Goal: Task Accomplishment & Management: Use online tool/utility

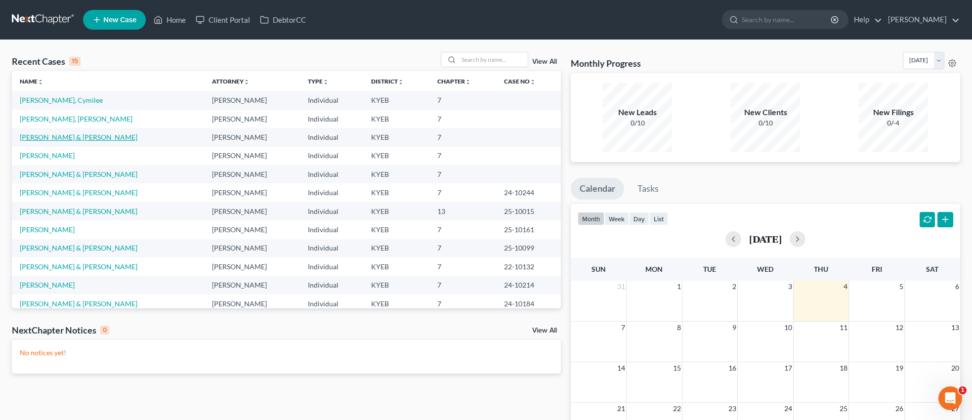
click at [58, 137] on link "[PERSON_NAME] & [PERSON_NAME]" at bounding box center [79, 137] width 118 height 8
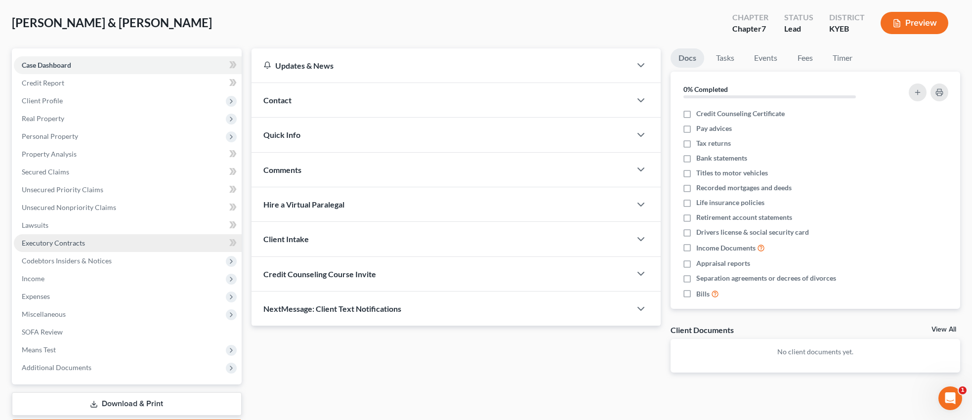
scroll to position [45, 0]
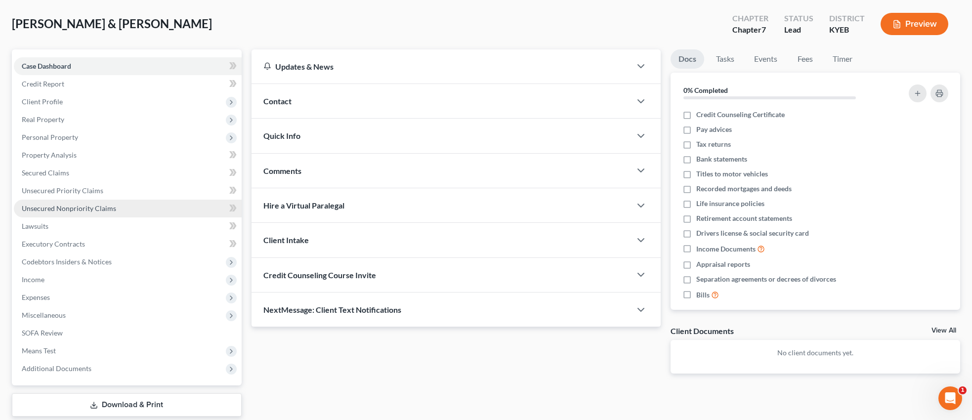
click at [119, 204] on link "Unsecured Nonpriority Claims" at bounding box center [128, 209] width 228 height 18
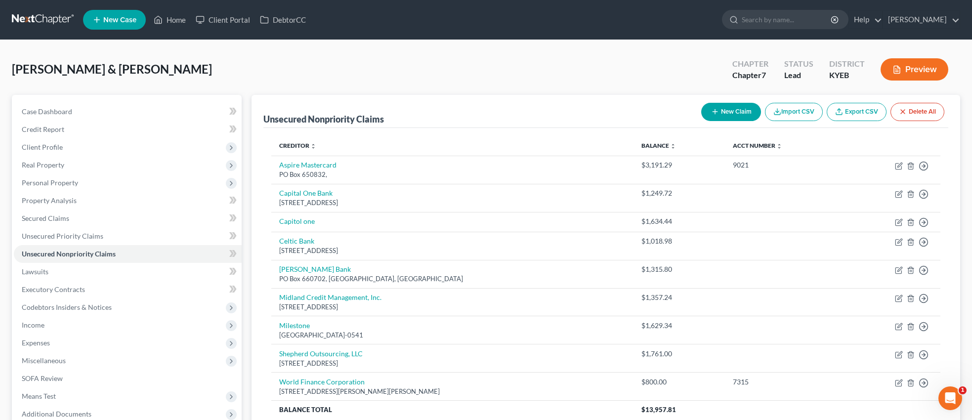
click at [919, 68] on button "Preview" at bounding box center [915, 69] width 68 height 22
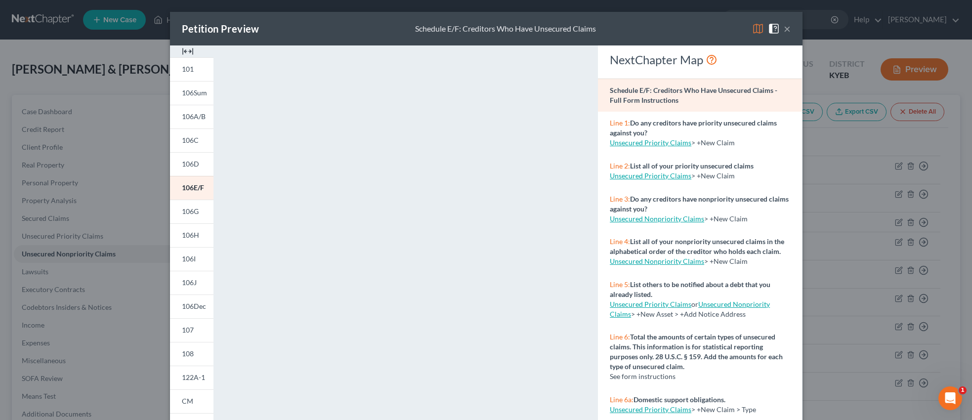
click at [760, 30] on img at bounding box center [758, 29] width 12 height 12
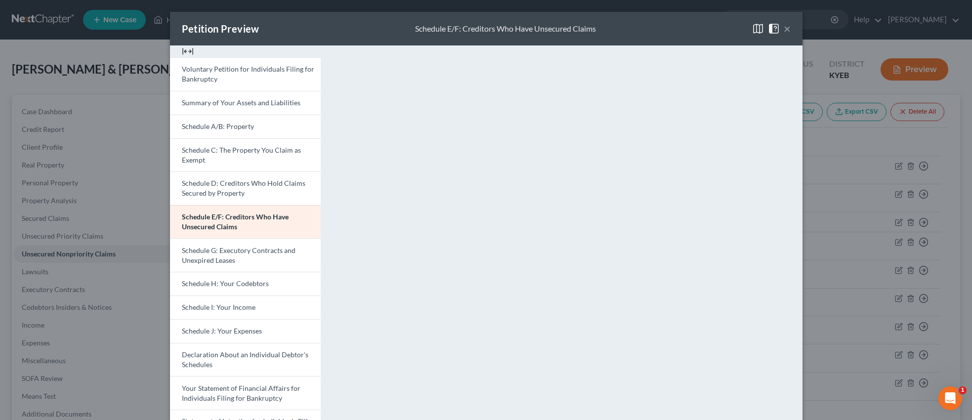
click at [776, 29] on img at bounding box center [774, 29] width 12 height 12
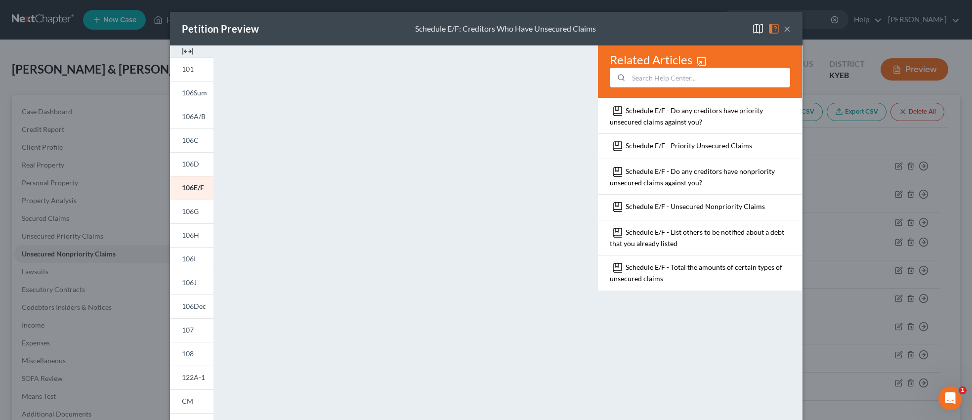
click at [776, 31] on img at bounding box center [774, 29] width 12 height 12
click at [775, 25] on img at bounding box center [774, 29] width 12 height 12
click at [758, 28] on img at bounding box center [758, 29] width 12 height 12
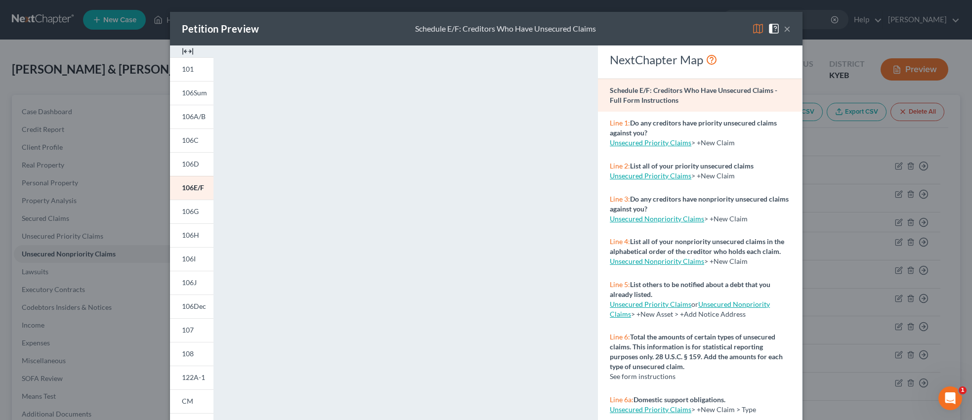
click at [787, 28] on button "×" at bounding box center [787, 29] width 7 height 12
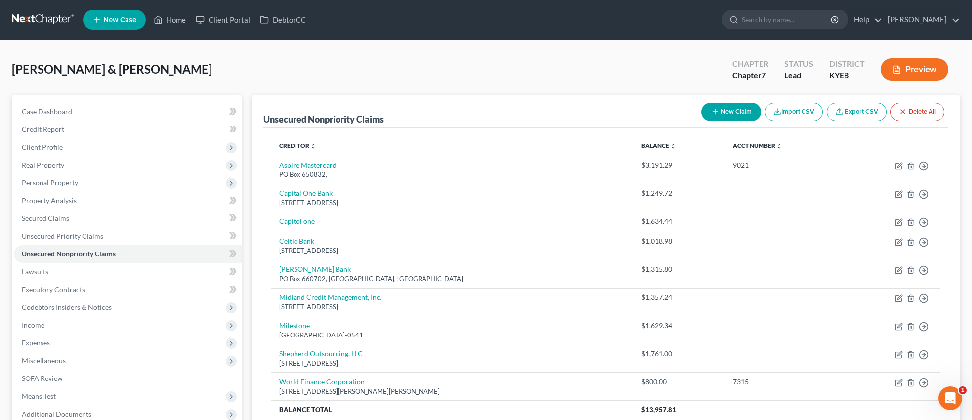
click at [918, 70] on button "Preview" at bounding box center [915, 69] width 68 height 22
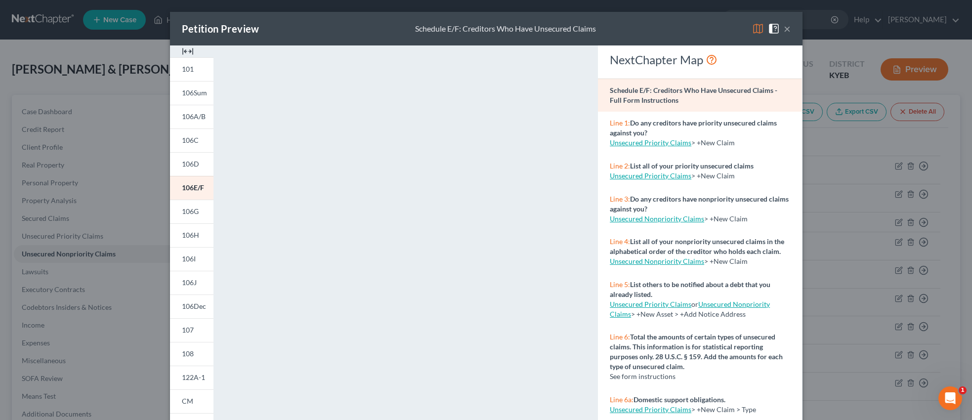
click at [788, 29] on button "×" at bounding box center [787, 29] width 7 height 12
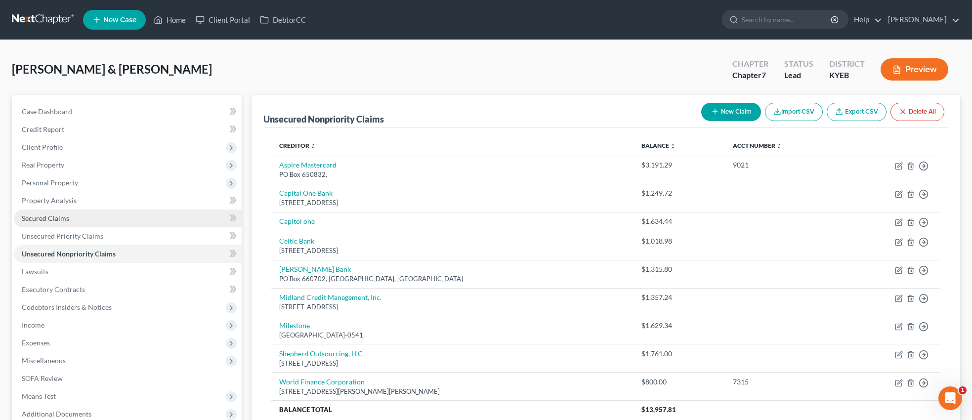
click at [43, 216] on span "Secured Claims" at bounding box center [45, 218] width 47 height 8
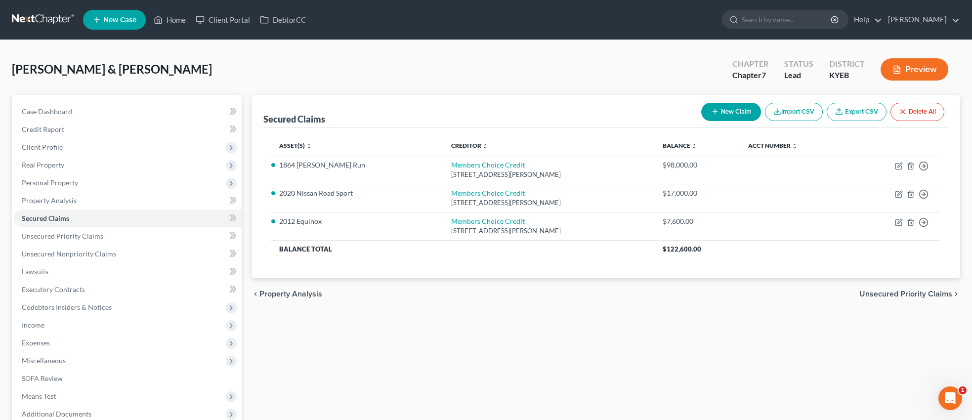
click at [914, 71] on button "Preview" at bounding box center [915, 69] width 68 height 22
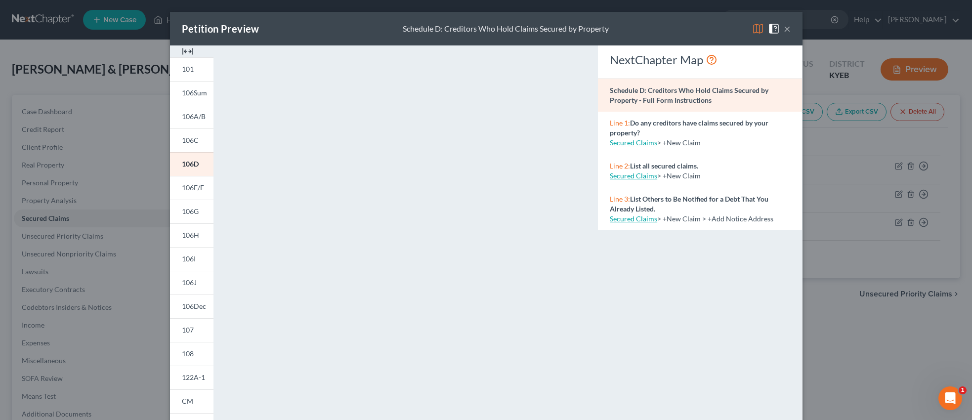
click at [789, 29] on button "×" at bounding box center [787, 29] width 7 height 12
